Goal: Task Accomplishment & Management: Complete application form

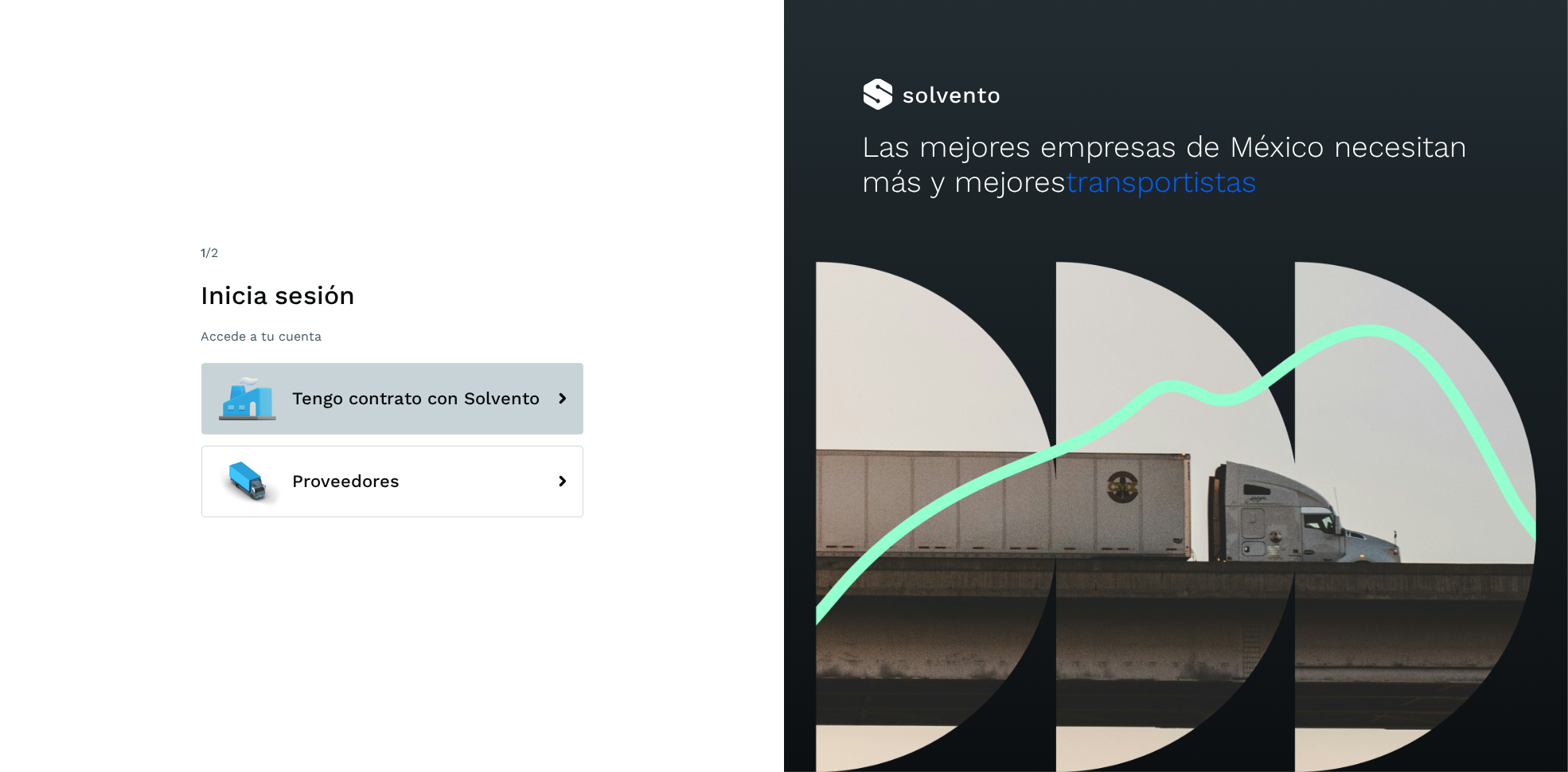
click at [500, 412] on button "Tengo contrato con Solvento" at bounding box center [392, 398] width 382 height 72
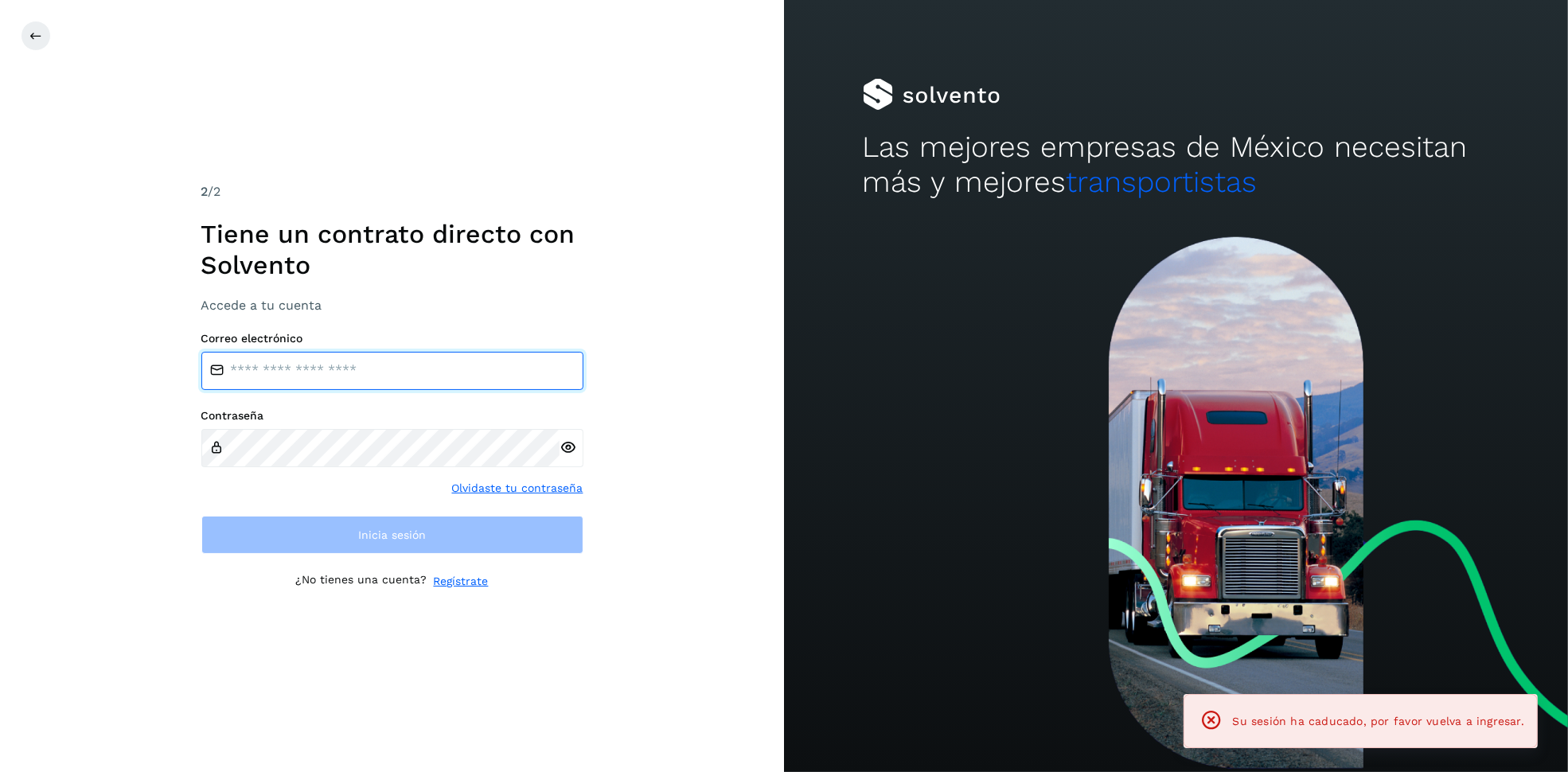
type input "**********"
